Goal: Task Accomplishment & Management: Use online tool/utility

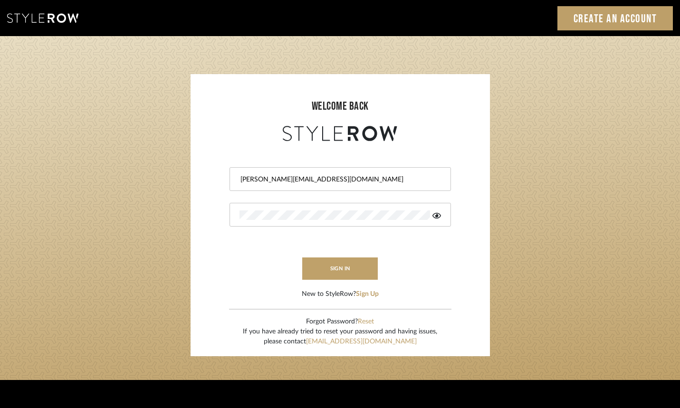
click at [434, 216] on icon at bounding box center [437, 216] width 9 height 8
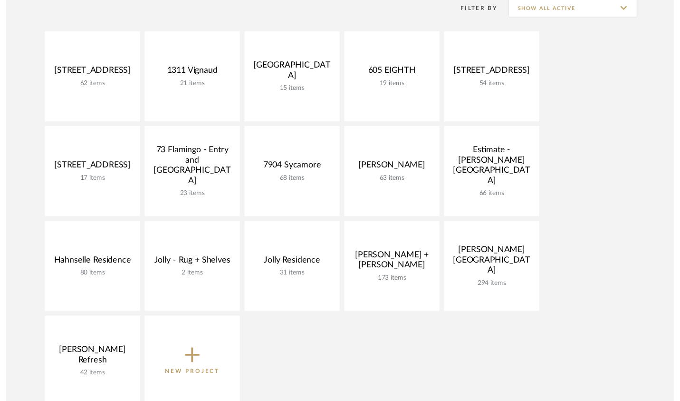
scroll to position [211, 0]
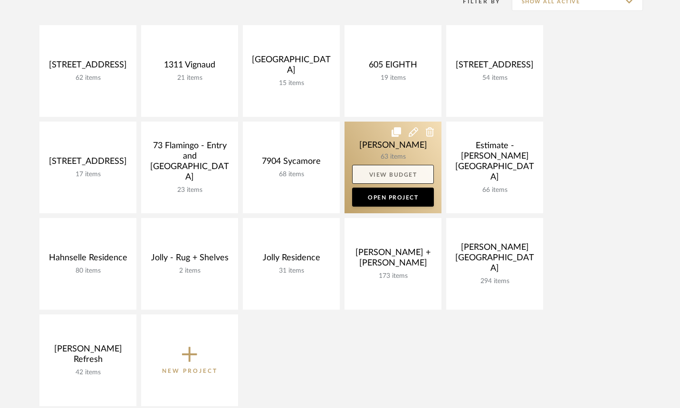
click at [385, 172] on link "View Budget" at bounding box center [393, 174] width 82 height 19
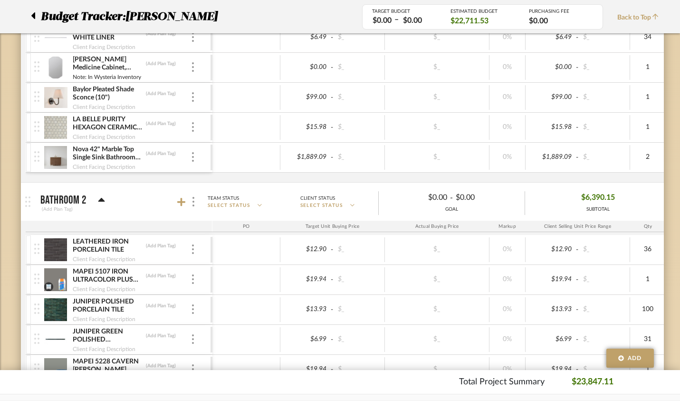
scroll to position [1076, 0]
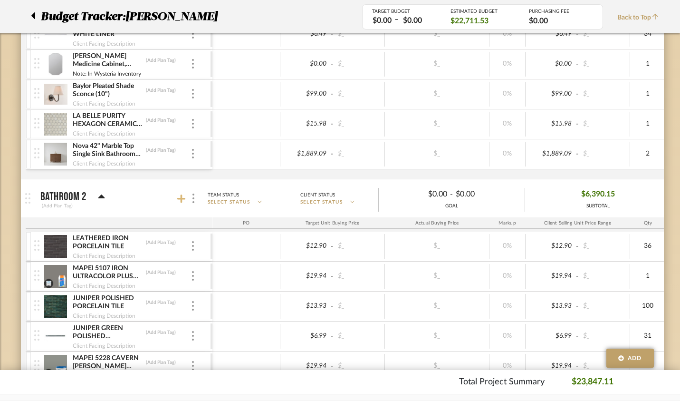
click at [177, 198] on icon at bounding box center [181, 198] width 9 height 9
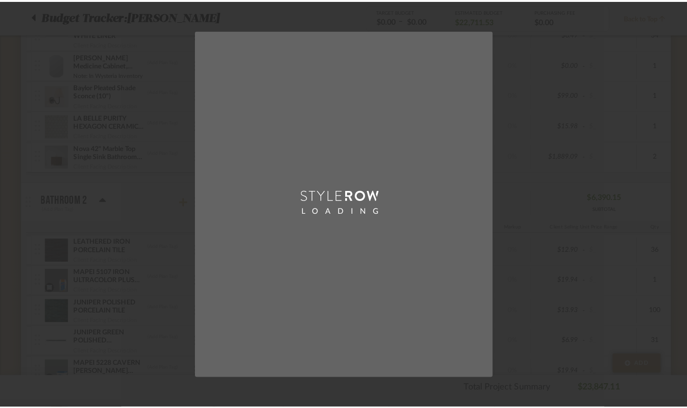
scroll to position [0, 0]
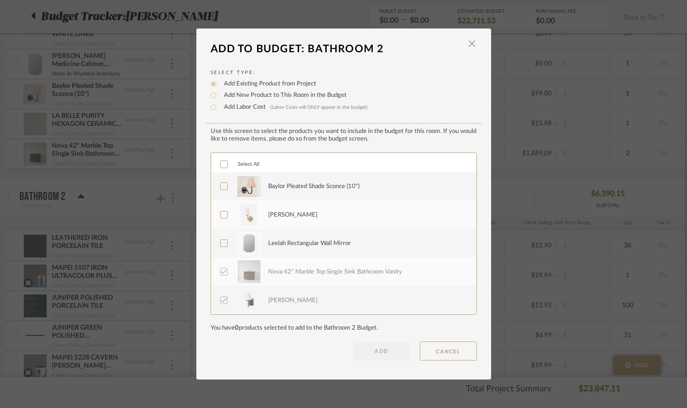
click at [221, 186] on icon at bounding box center [224, 186] width 6 height 5
click at [221, 244] on icon at bounding box center [224, 244] width 6 height 5
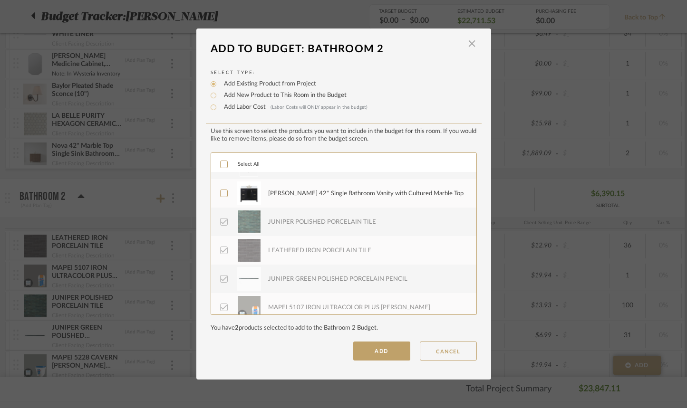
scroll to position [171, 0]
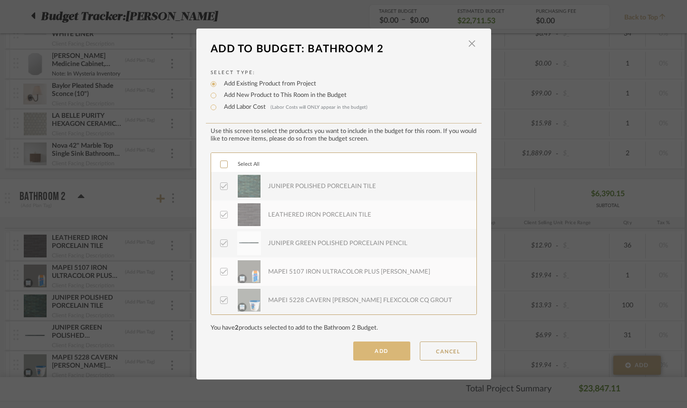
click at [386, 354] on button "ADD" at bounding box center [381, 351] width 57 height 19
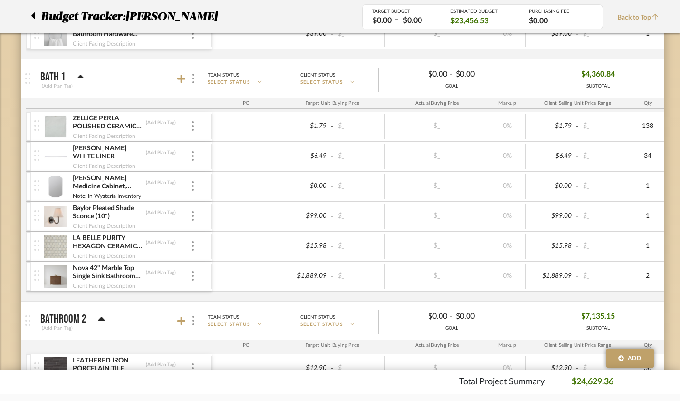
scroll to position [953, 0]
